Goal: Navigation & Orientation: Find specific page/section

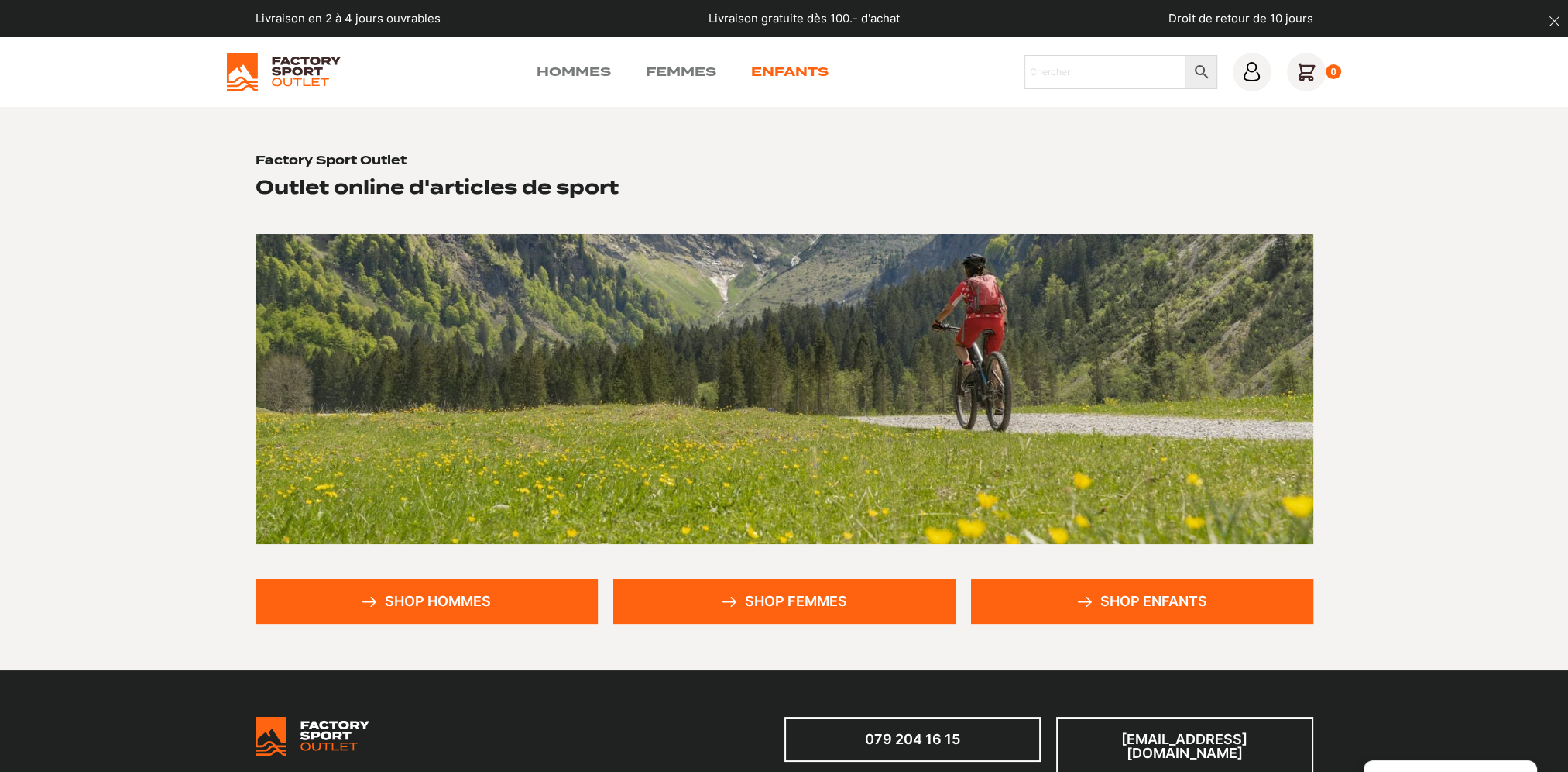
click at [775, 75] on link "Enfants" at bounding box center [790, 71] width 77 height 18
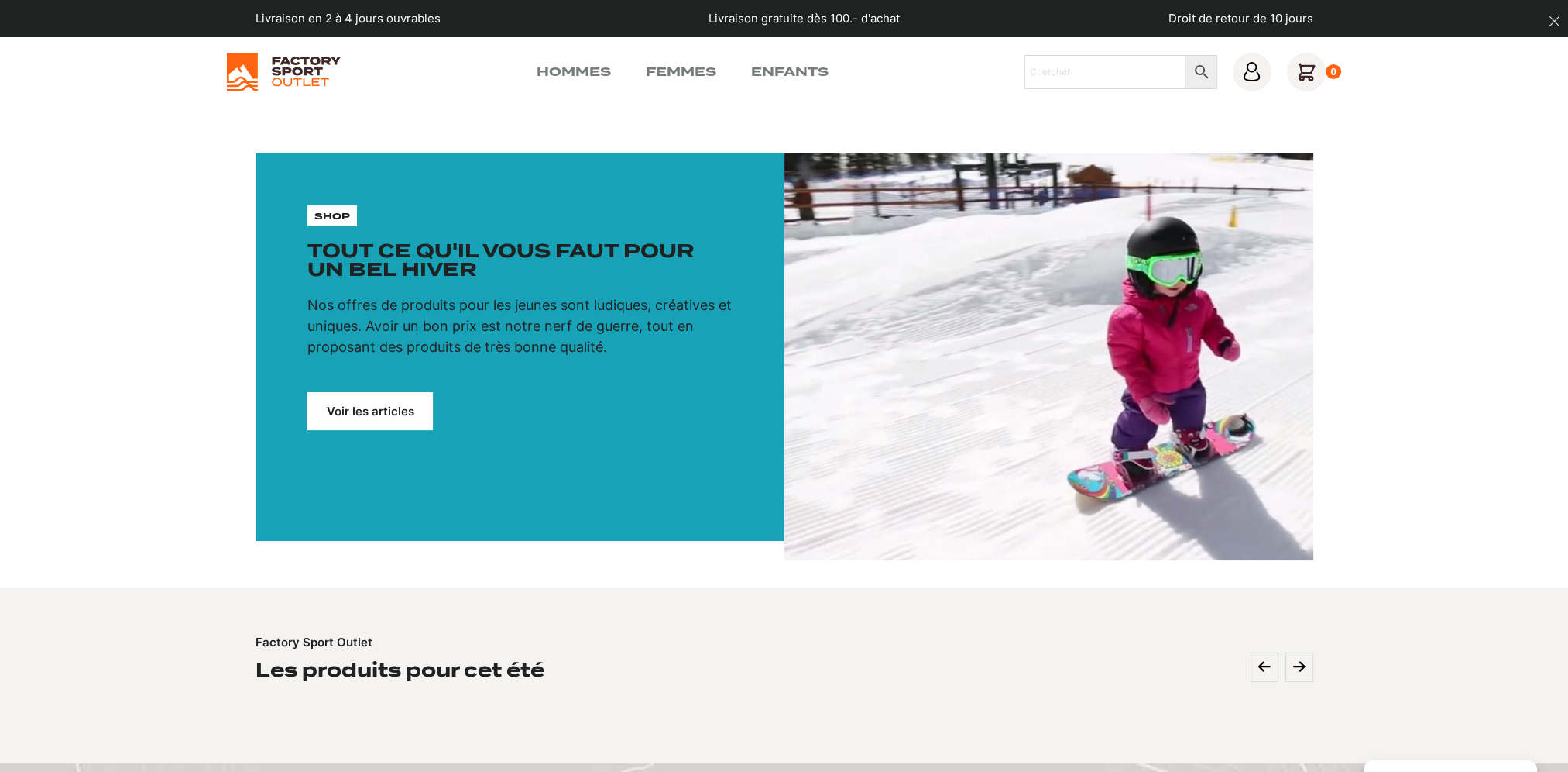
click at [396, 409] on link "Voir les articles" at bounding box center [370, 411] width 126 height 38
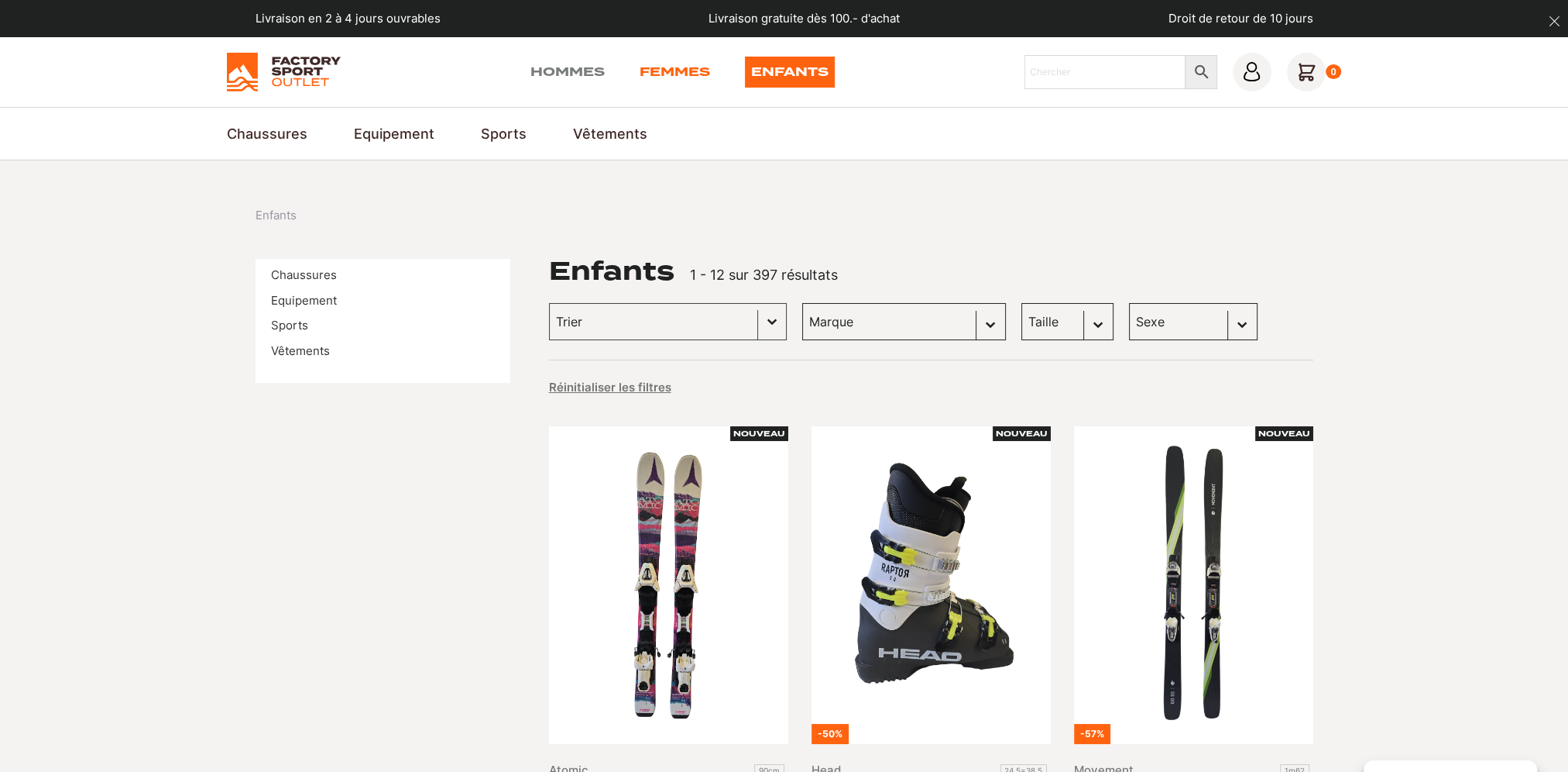
click at [664, 75] on link "Femmes" at bounding box center [675, 71] width 70 height 31
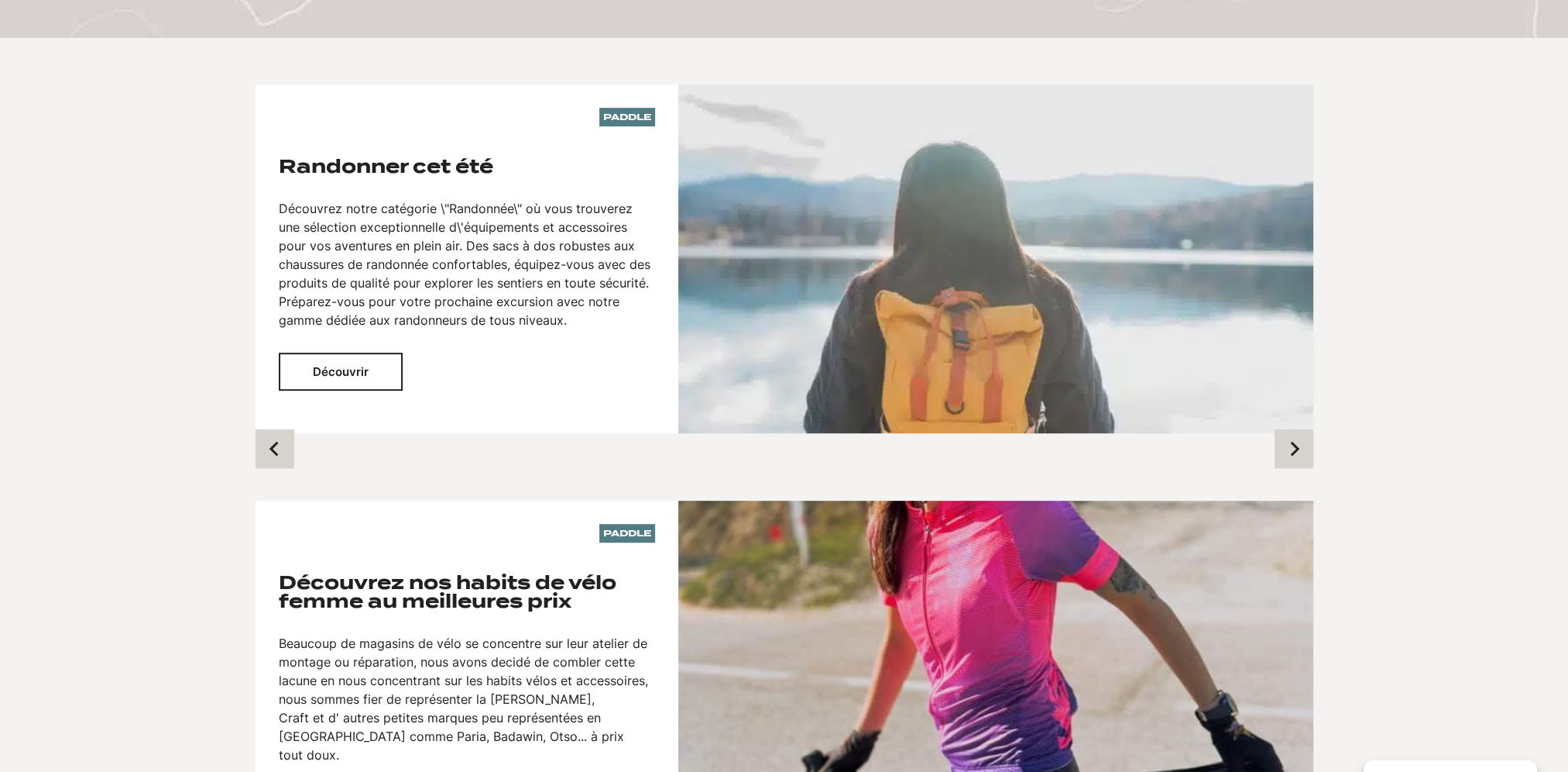
scroll to position [1085, 0]
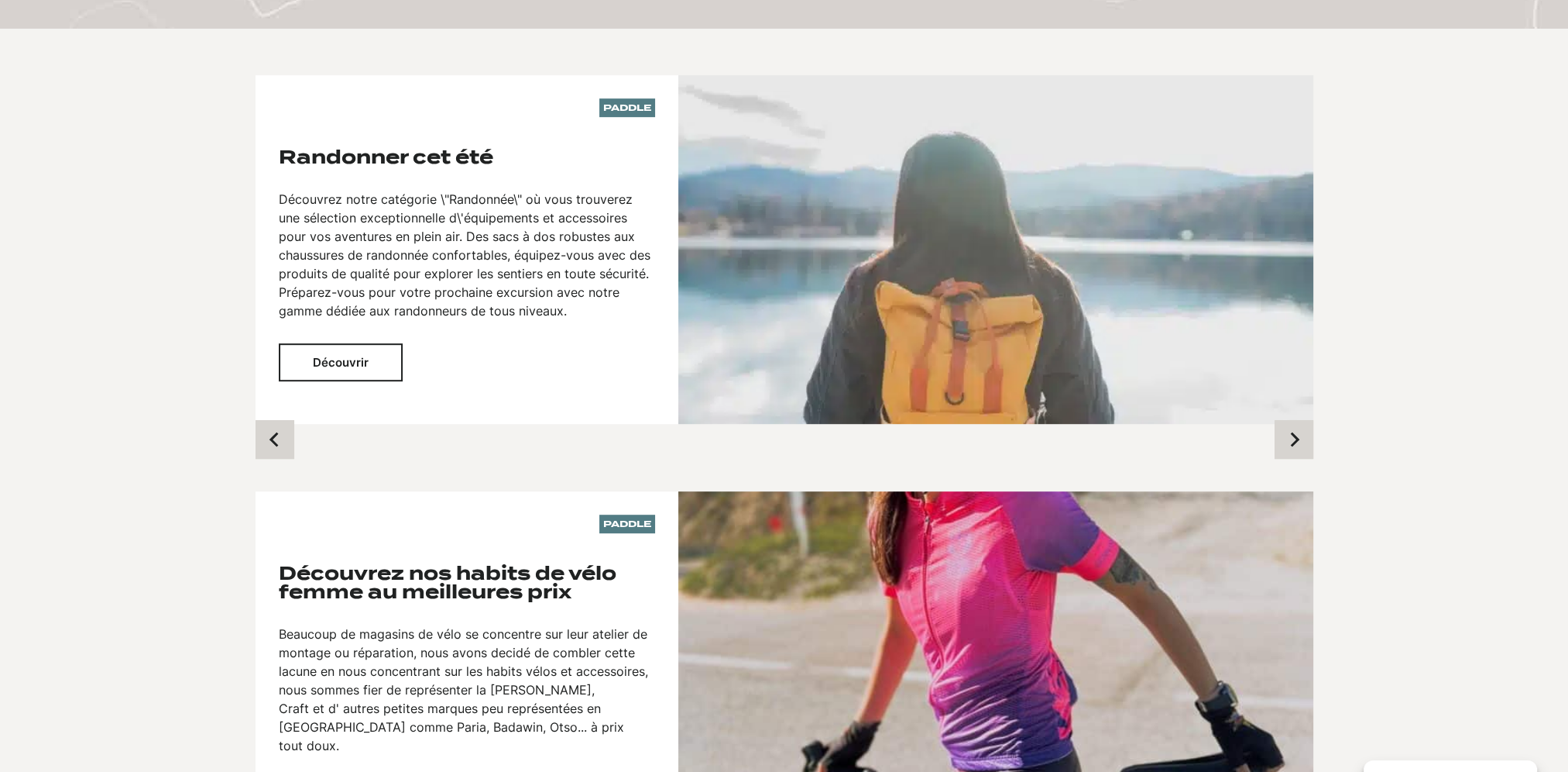
click at [353, 344] on button "Découvrir" at bounding box center [340, 361] width 124 height 38
click at [340, 346] on button "Découvrir" at bounding box center [340, 361] width 124 height 38
click at [314, 344] on button "Découvrir" at bounding box center [340, 361] width 124 height 38
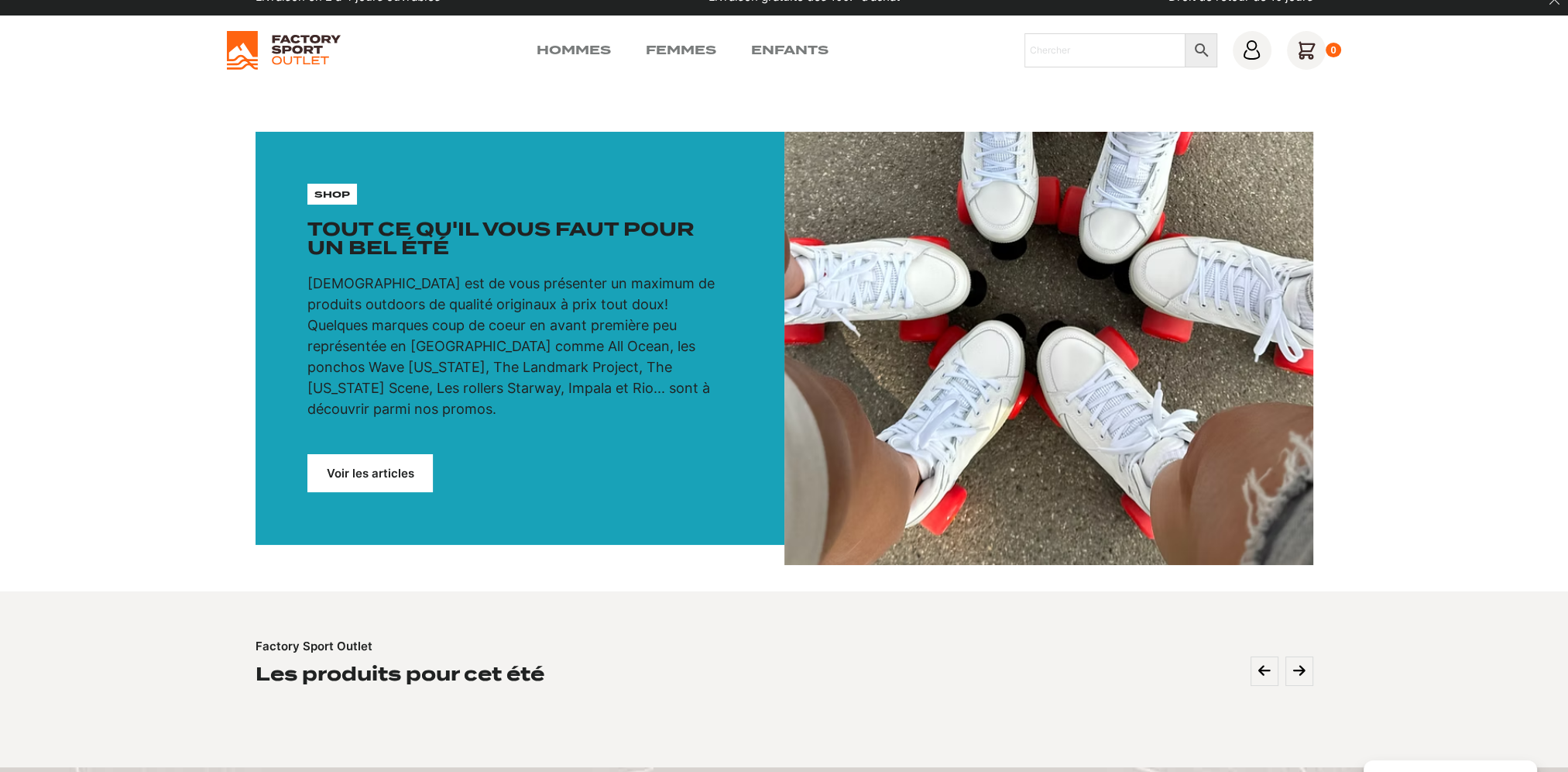
scroll to position [0, 0]
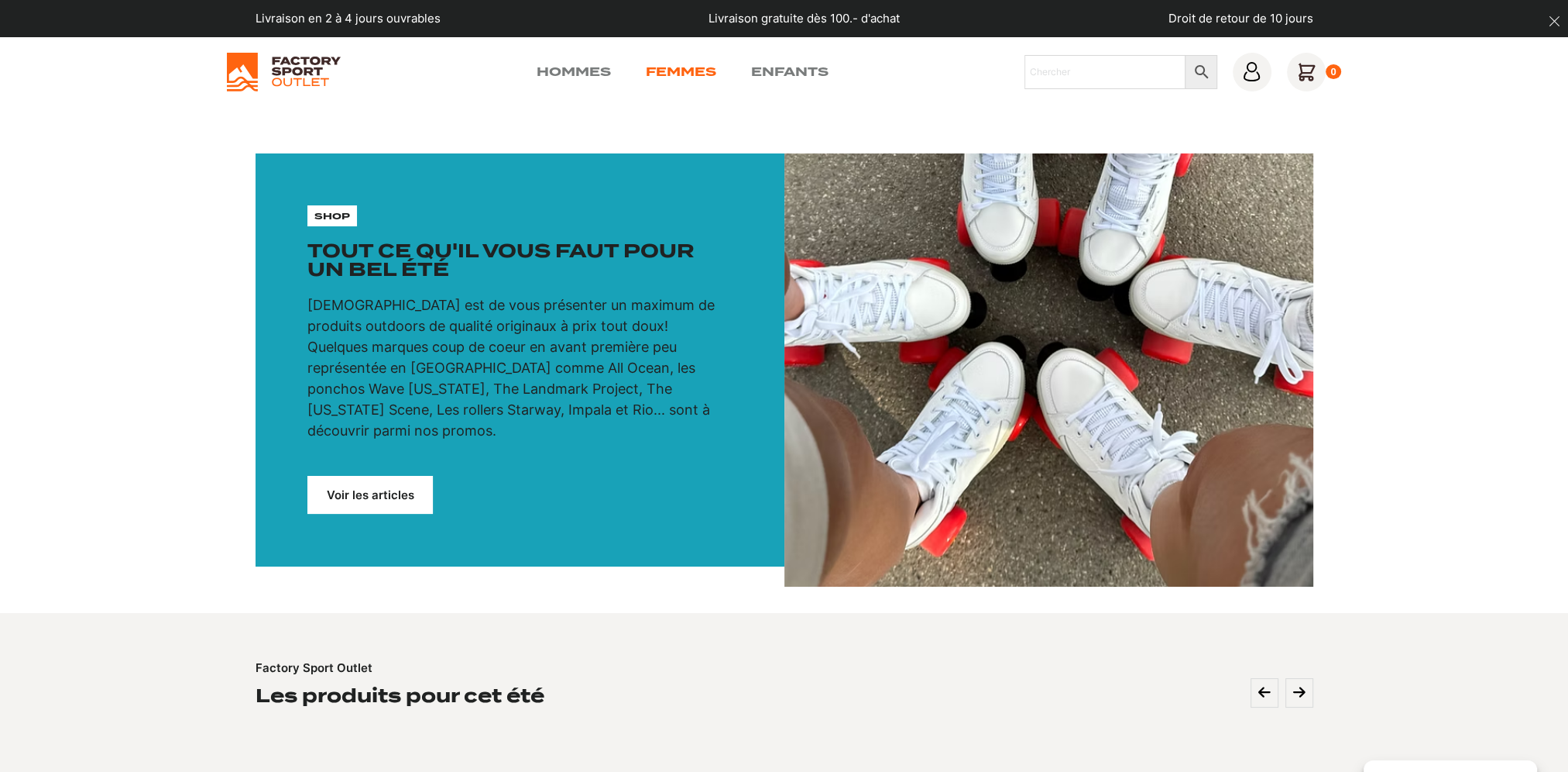
click at [679, 72] on link "Femmes" at bounding box center [681, 71] width 70 height 18
click at [413, 476] on link "Voir les articles" at bounding box center [370, 494] width 126 height 38
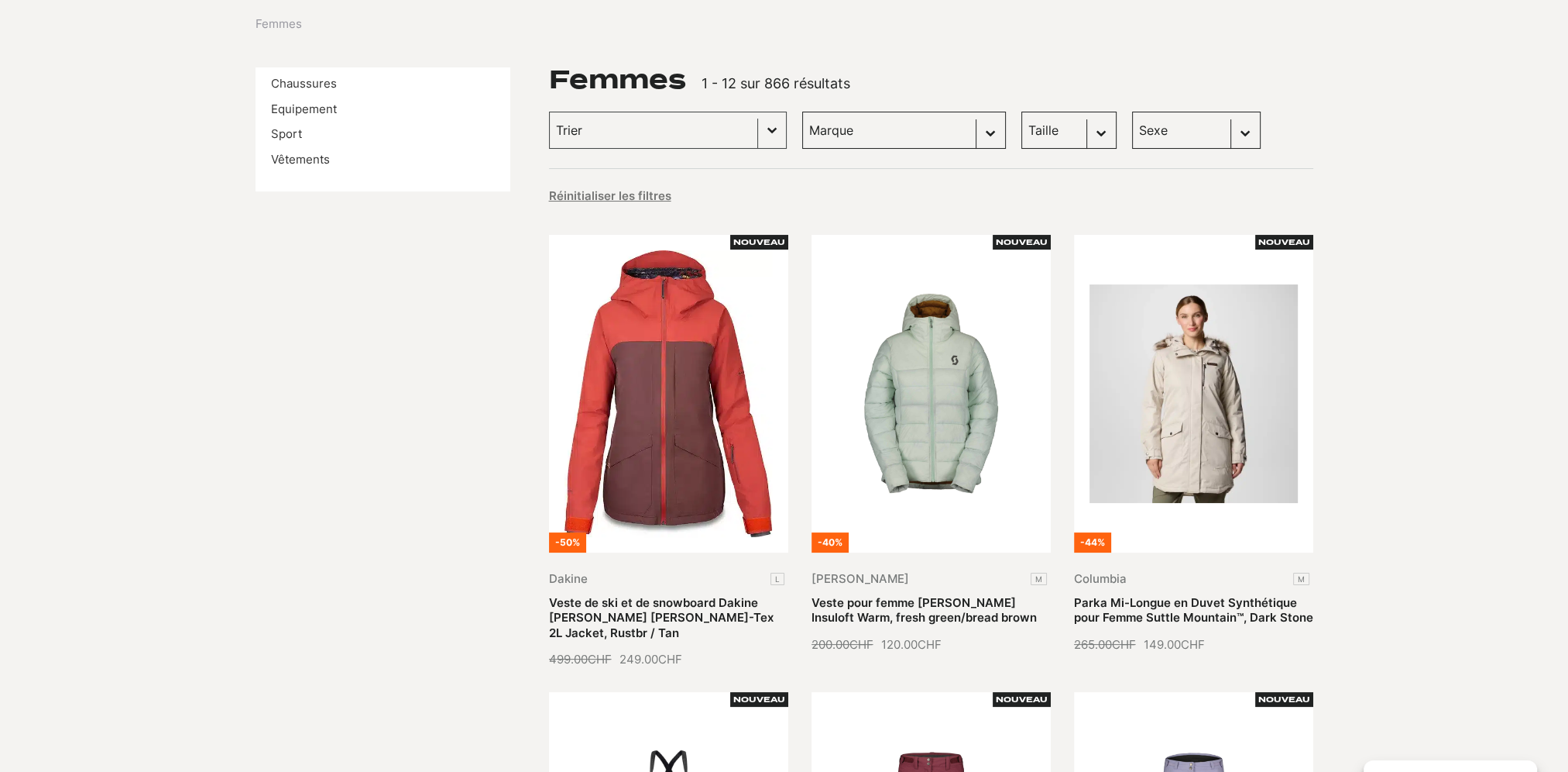
scroll to position [77, 0]
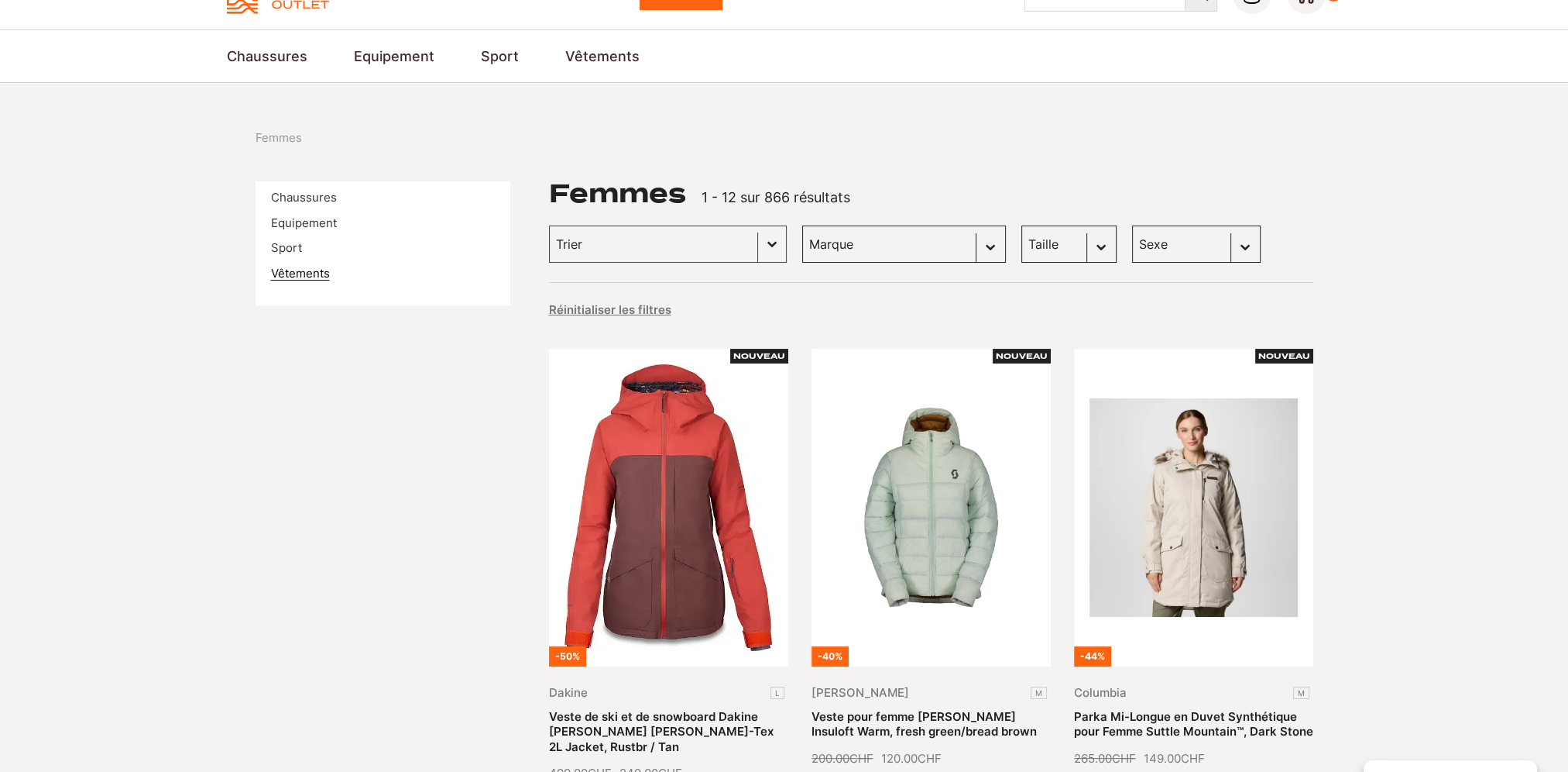
click at [282, 271] on link "Vêtements" at bounding box center [300, 273] width 59 height 15
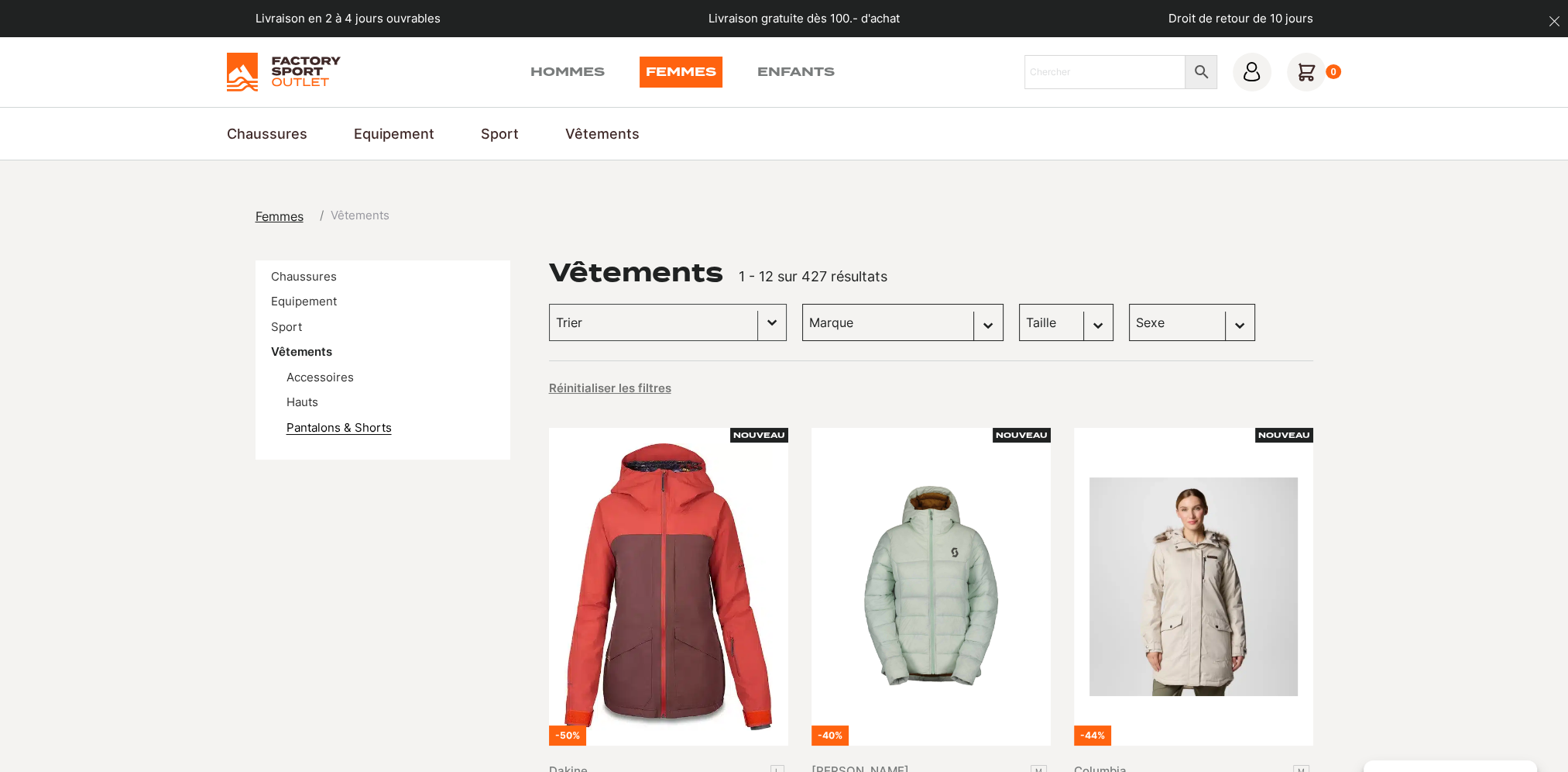
click at [323, 425] on link "Pantalons & Shorts" at bounding box center [339, 427] width 105 height 15
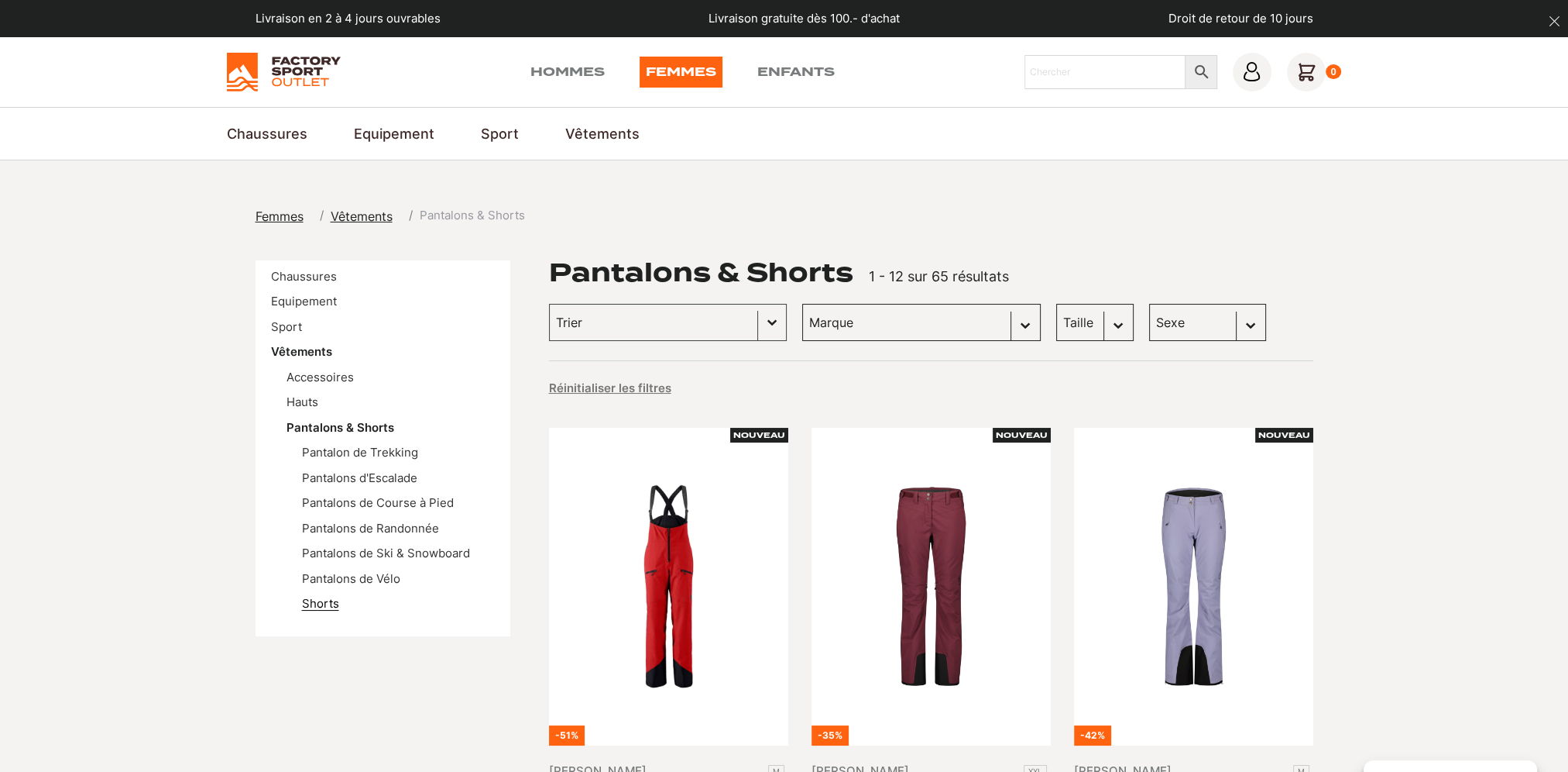
click at [323, 608] on link "Shorts" at bounding box center [321, 603] width 37 height 15
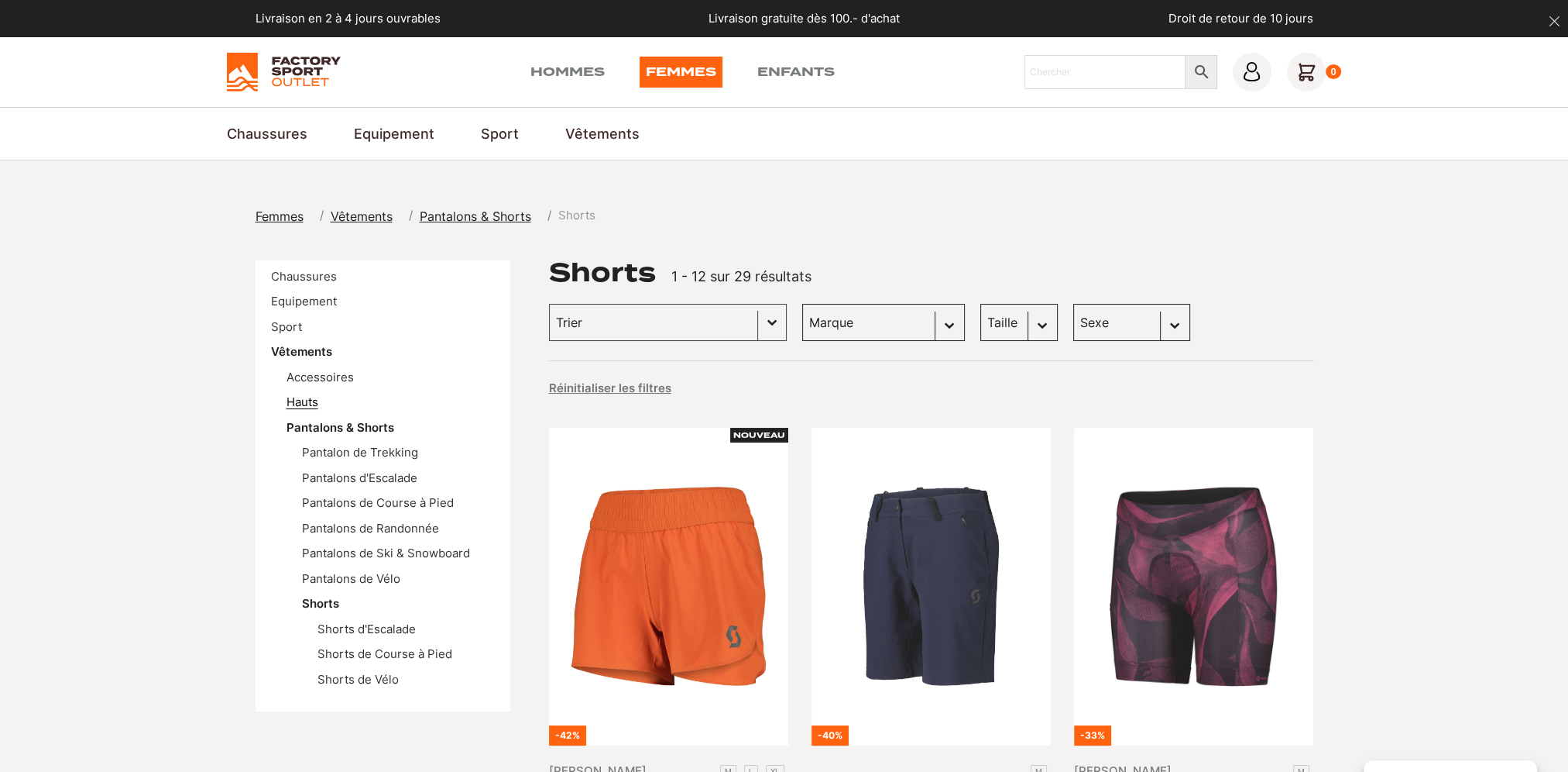
click at [303, 399] on link "Hauts" at bounding box center [302, 402] width 32 height 15
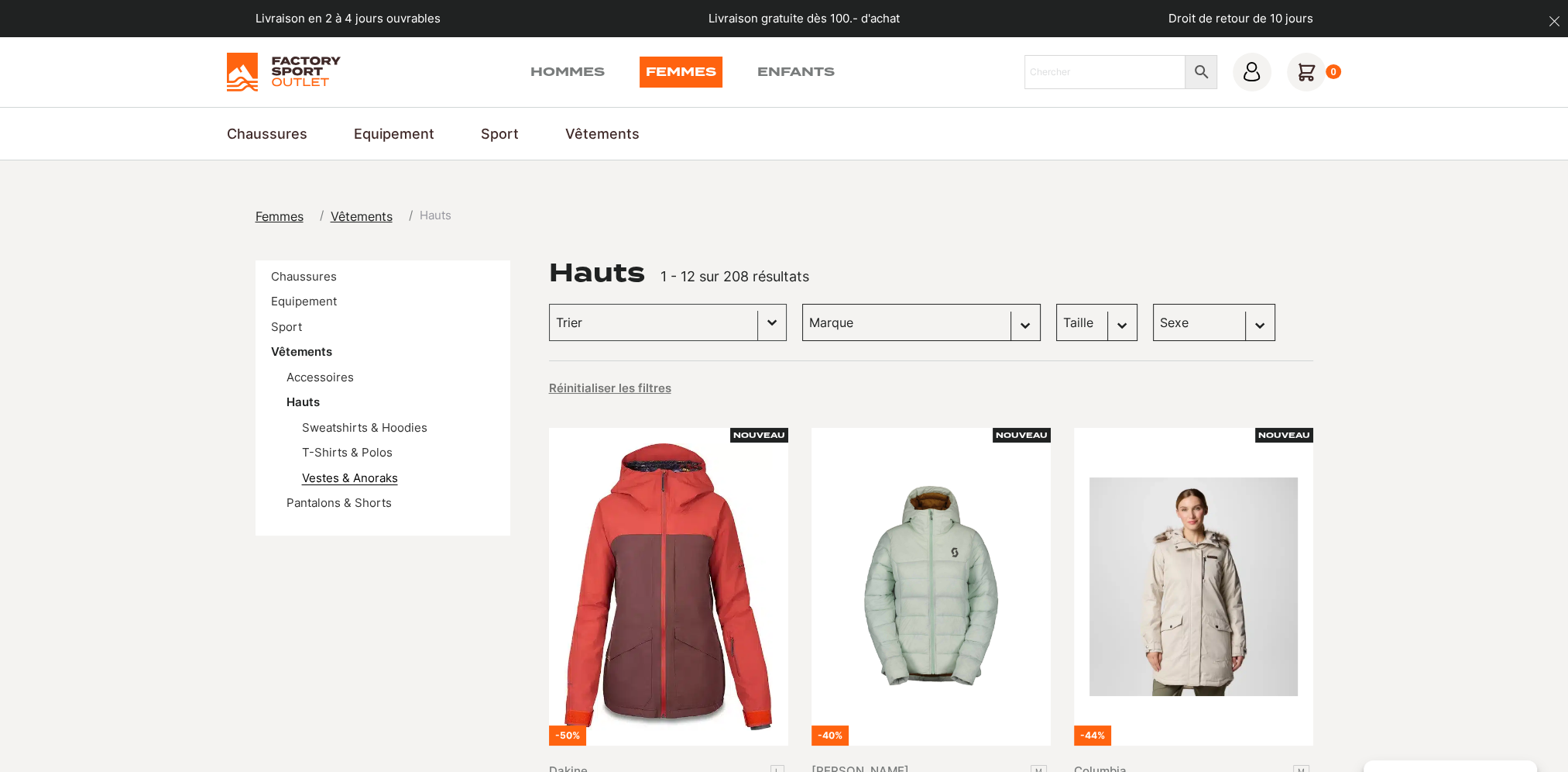
click at [328, 477] on link "Vestes & Anoraks" at bounding box center [350, 477] width 96 height 15
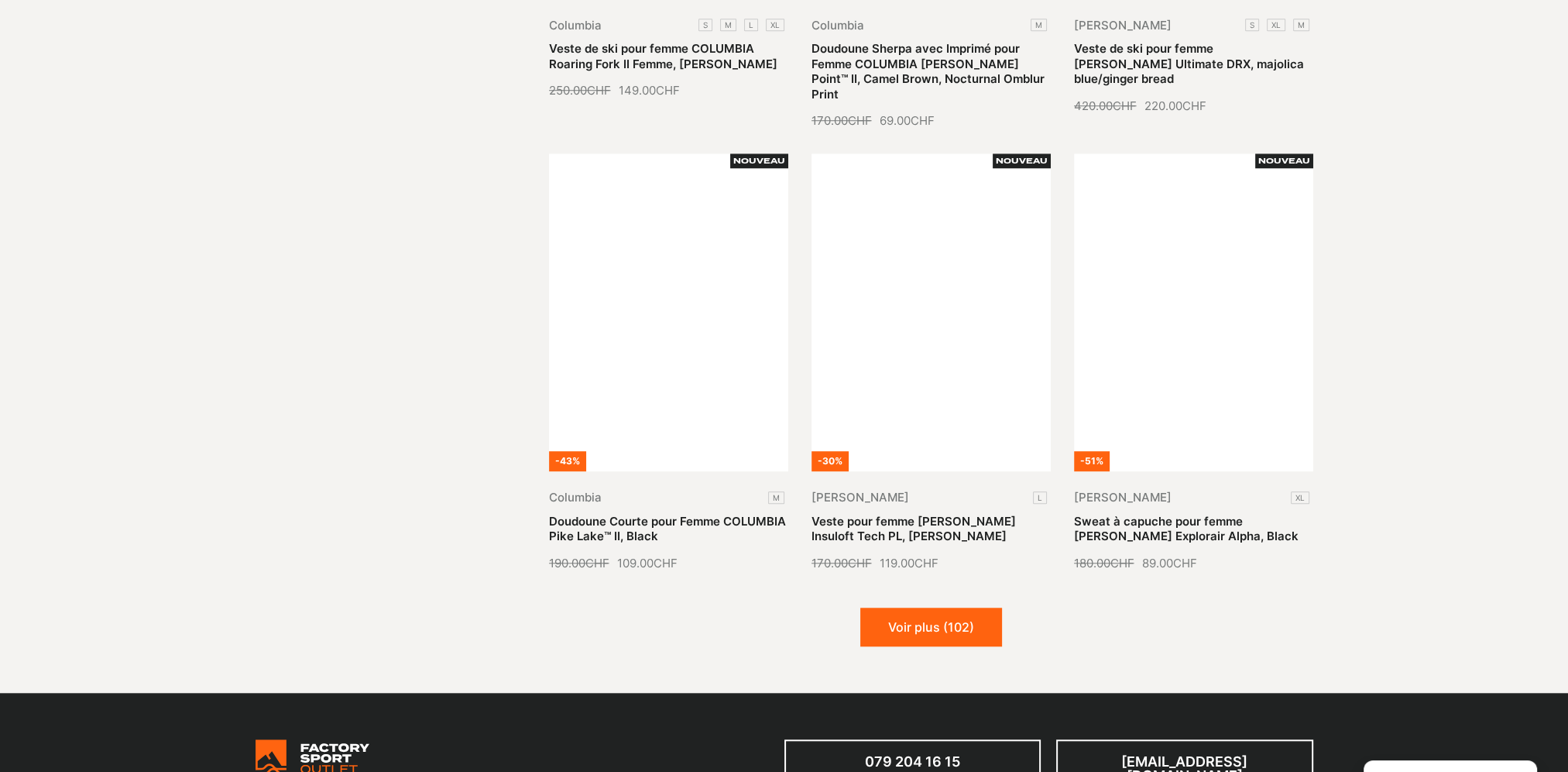
scroll to position [1627, 0]
